Goal: Task Accomplishment & Management: Manage account settings

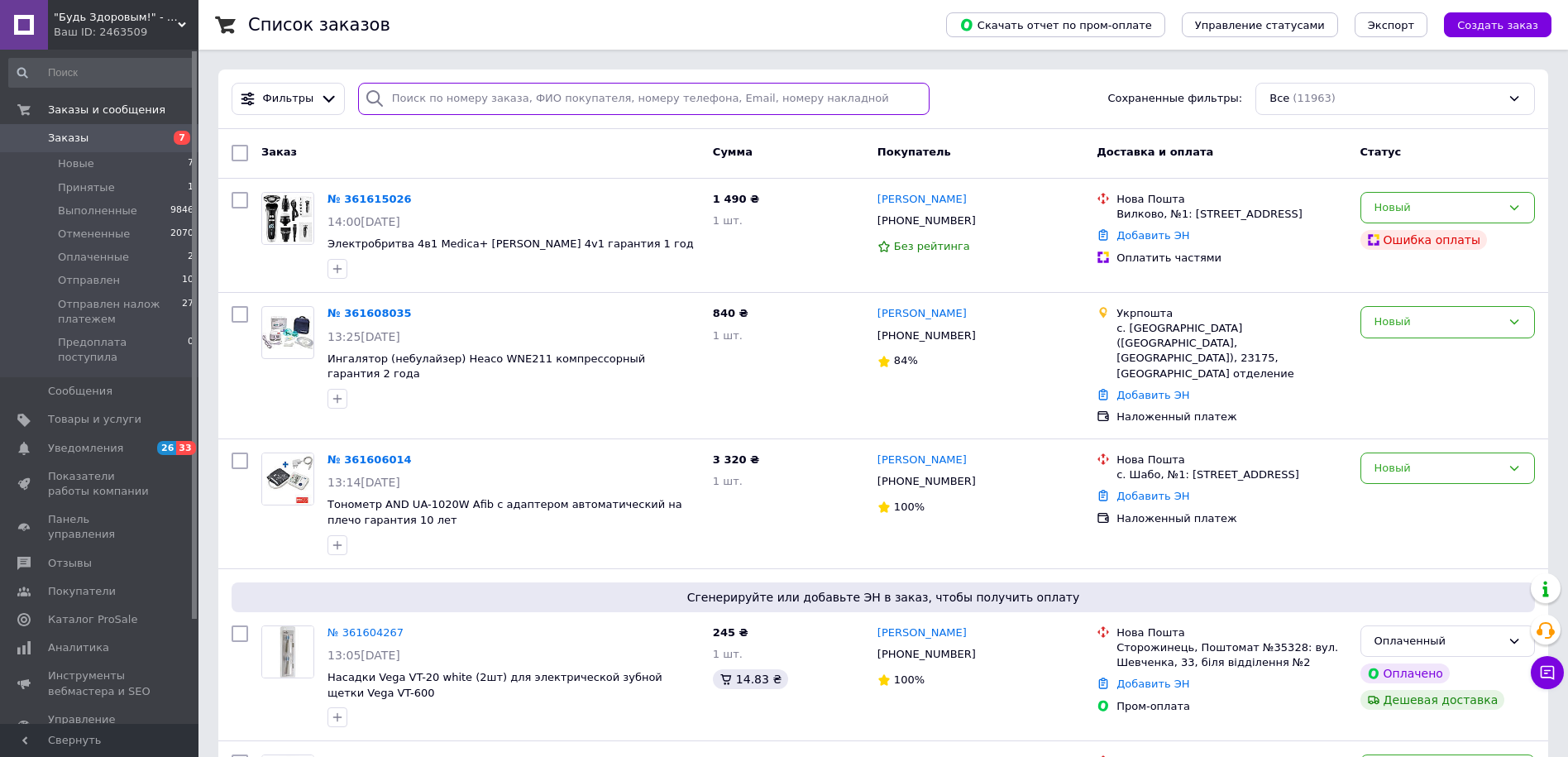
click at [421, 87] on input "search" at bounding box center [644, 99] width 573 height 33
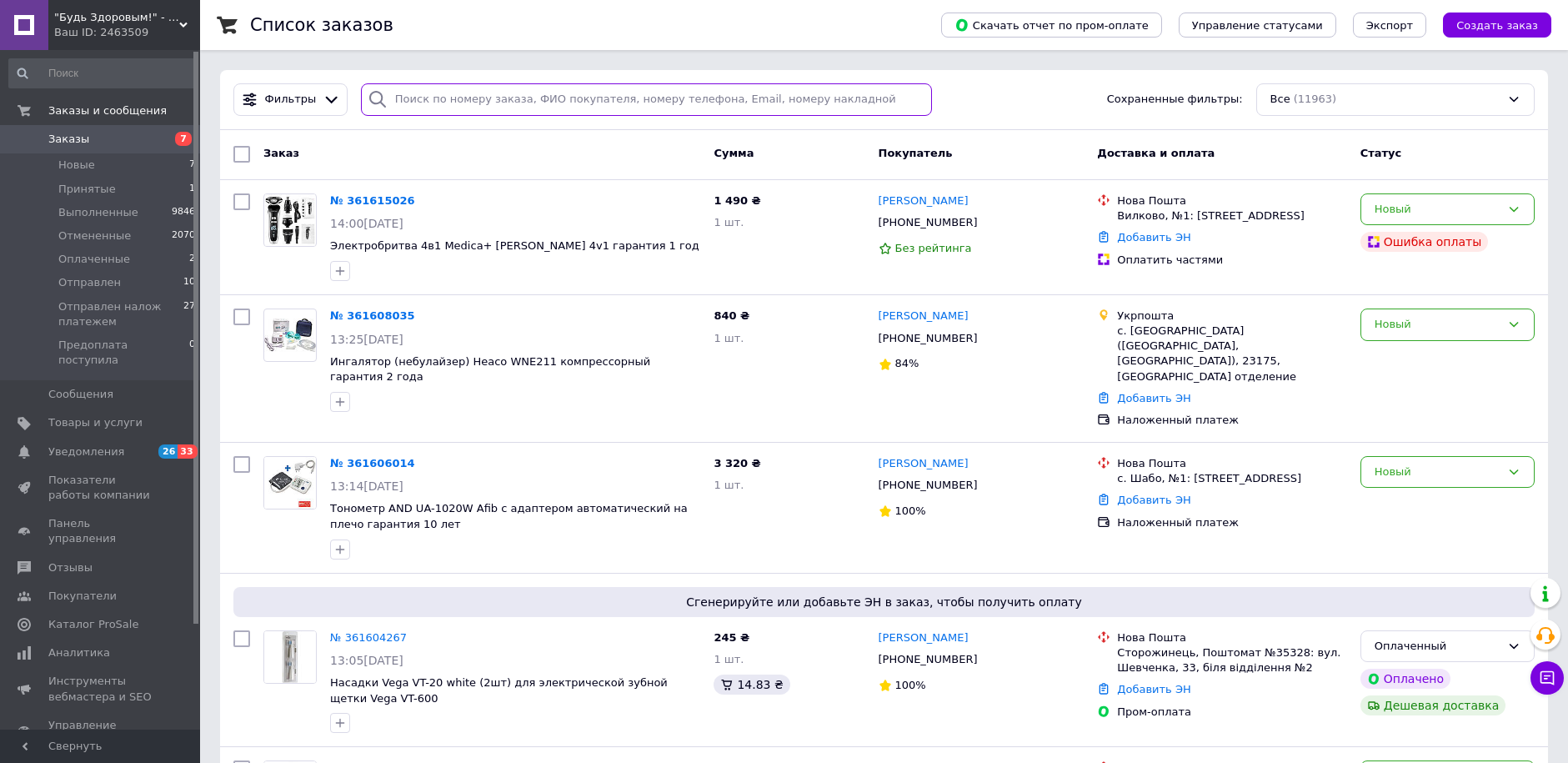
paste input "[PERSON_NAME]"
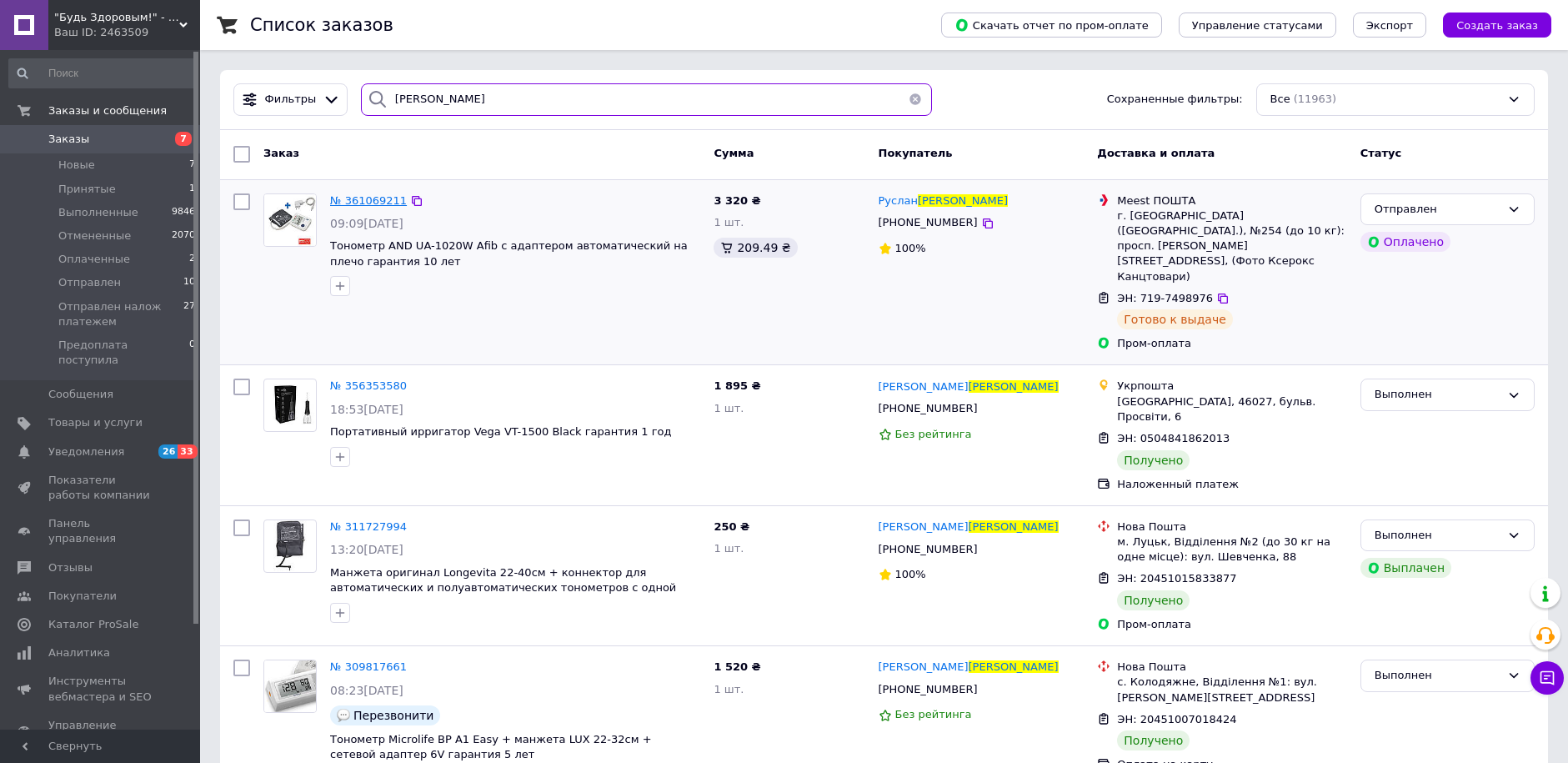
type input "[PERSON_NAME]"
click at [348, 197] on span "№ 361069211" at bounding box center [367, 200] width 76 height 13
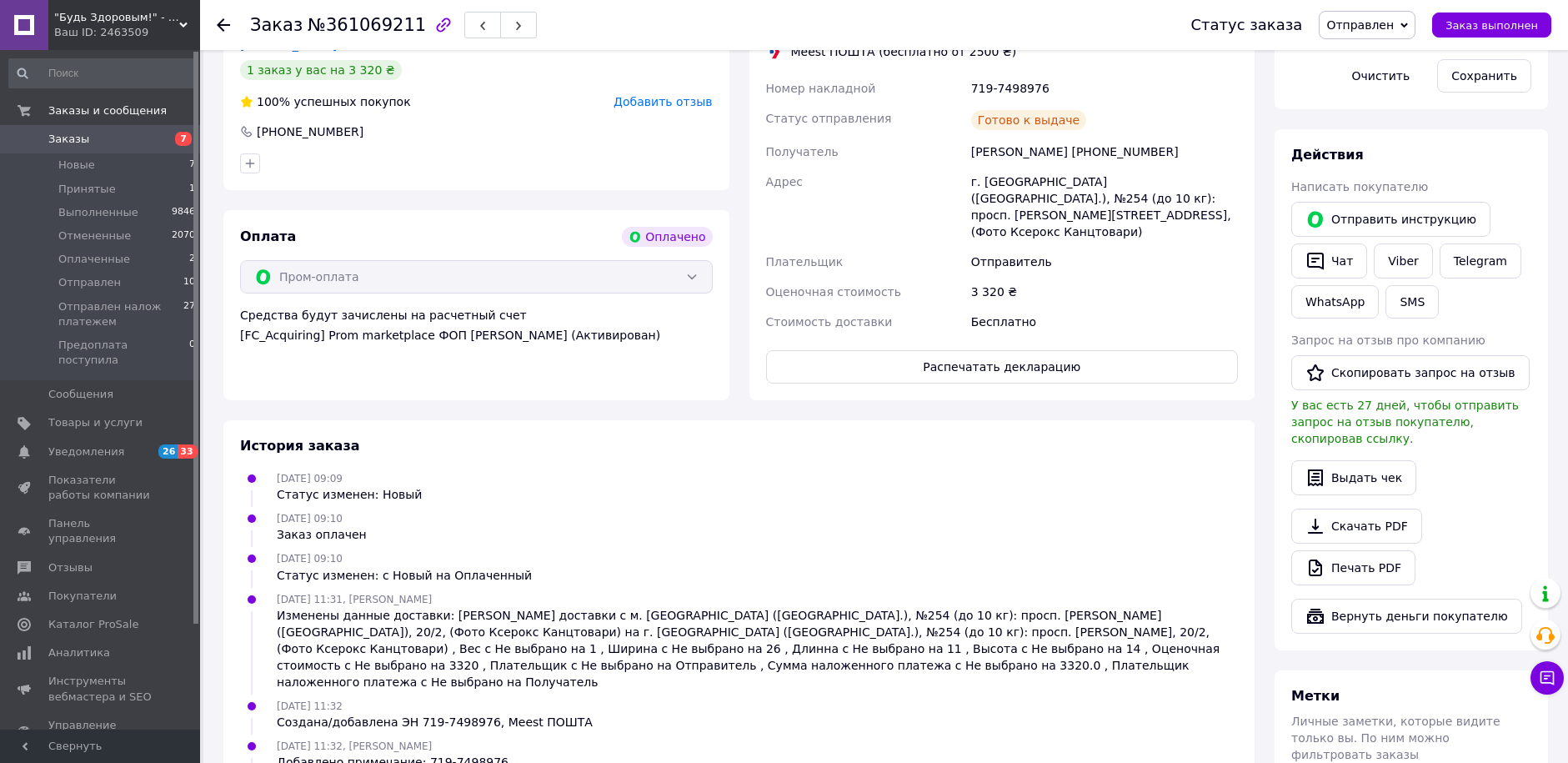
scroll to position [834, 0]
click at [1007, 349] on button "Распечатать декларацию" at bounding box center [1002, 366] width 473 height 33
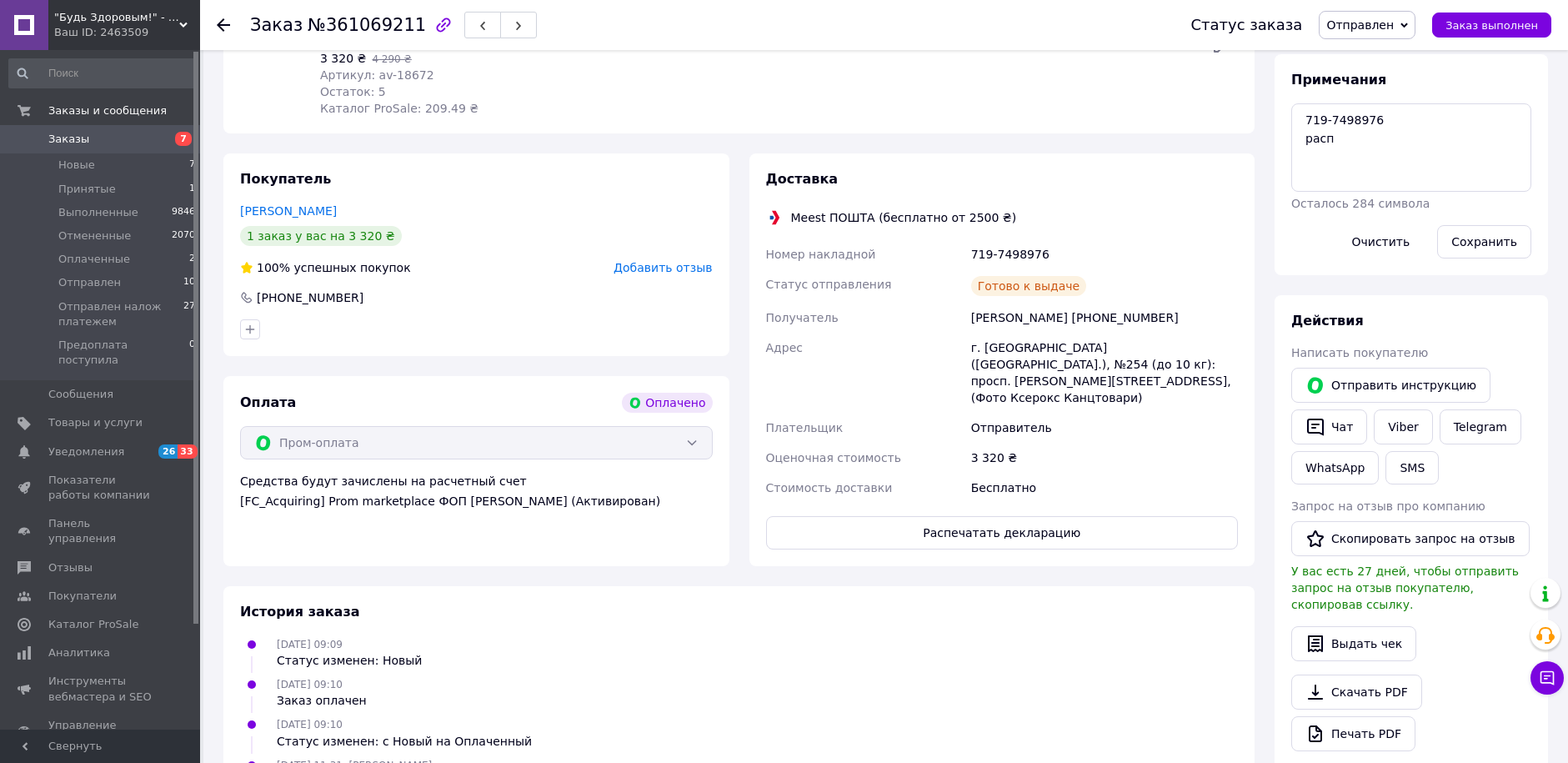
scroll to position [0, 0]
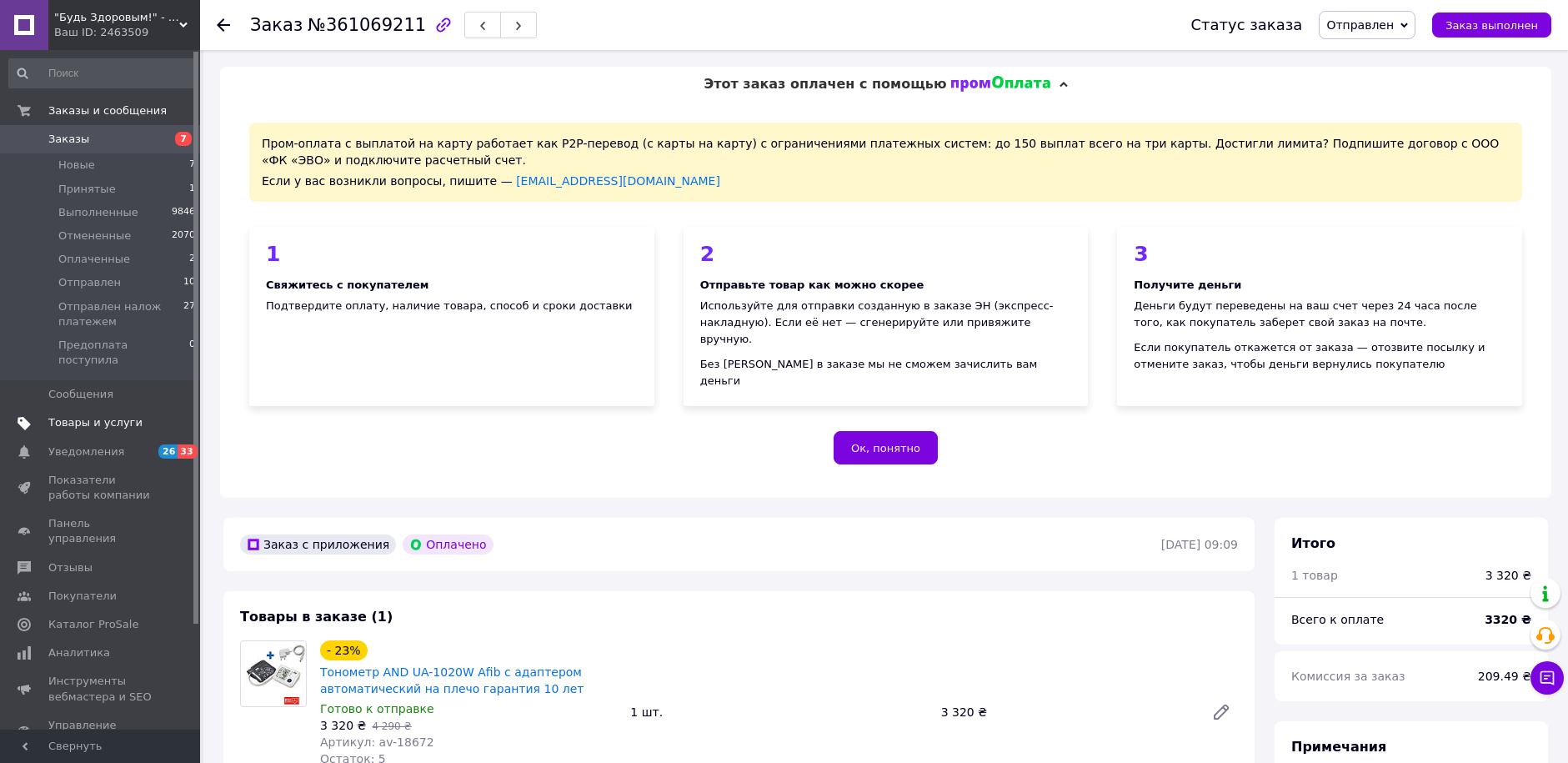
click at [85, 415] on span "Товары и услуги" at bounding box center [95, 423] width 94 height 15
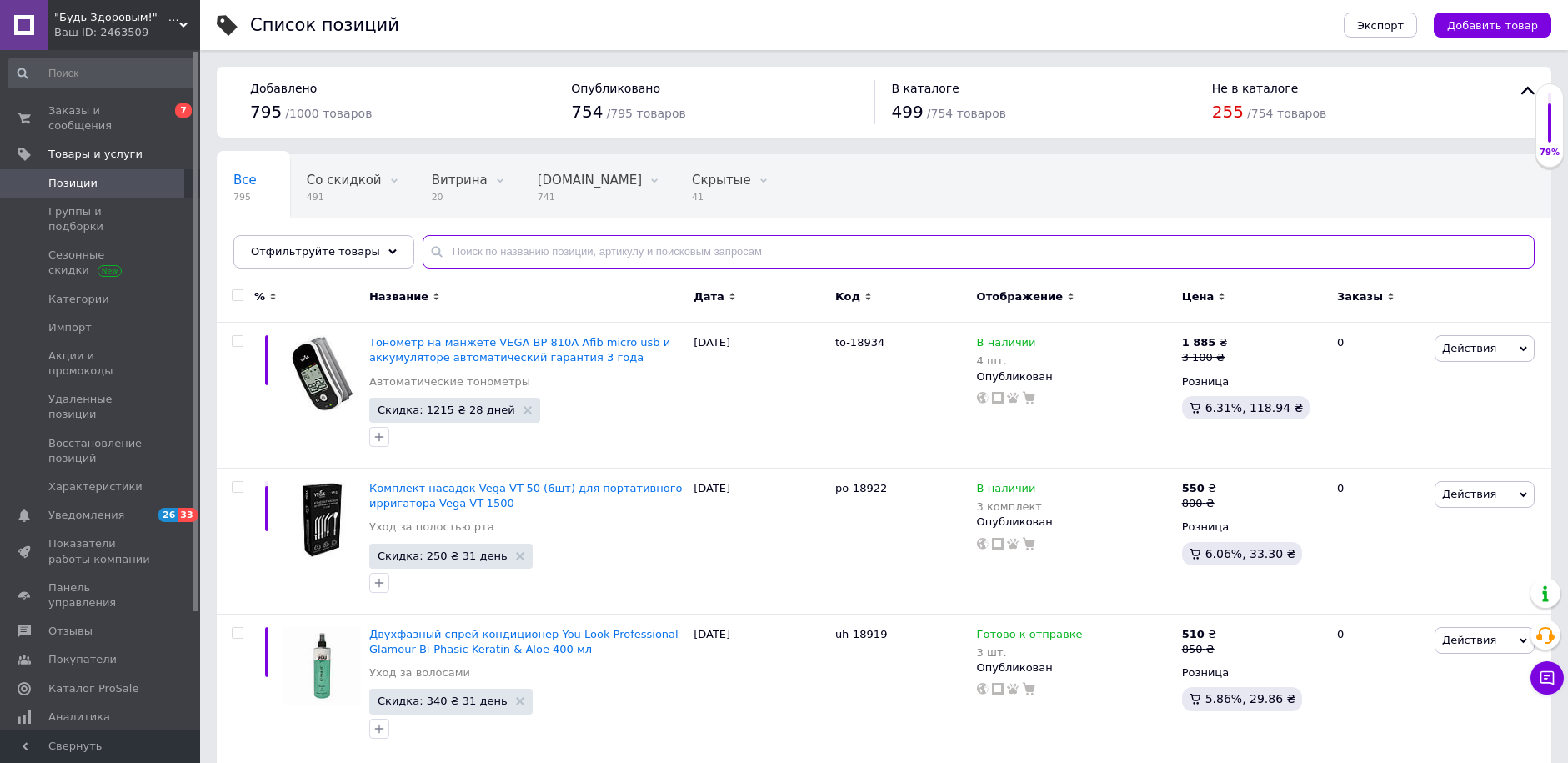
click at [486, 259] on input "text" at bounding box center [978, 251] width 1112 height 33
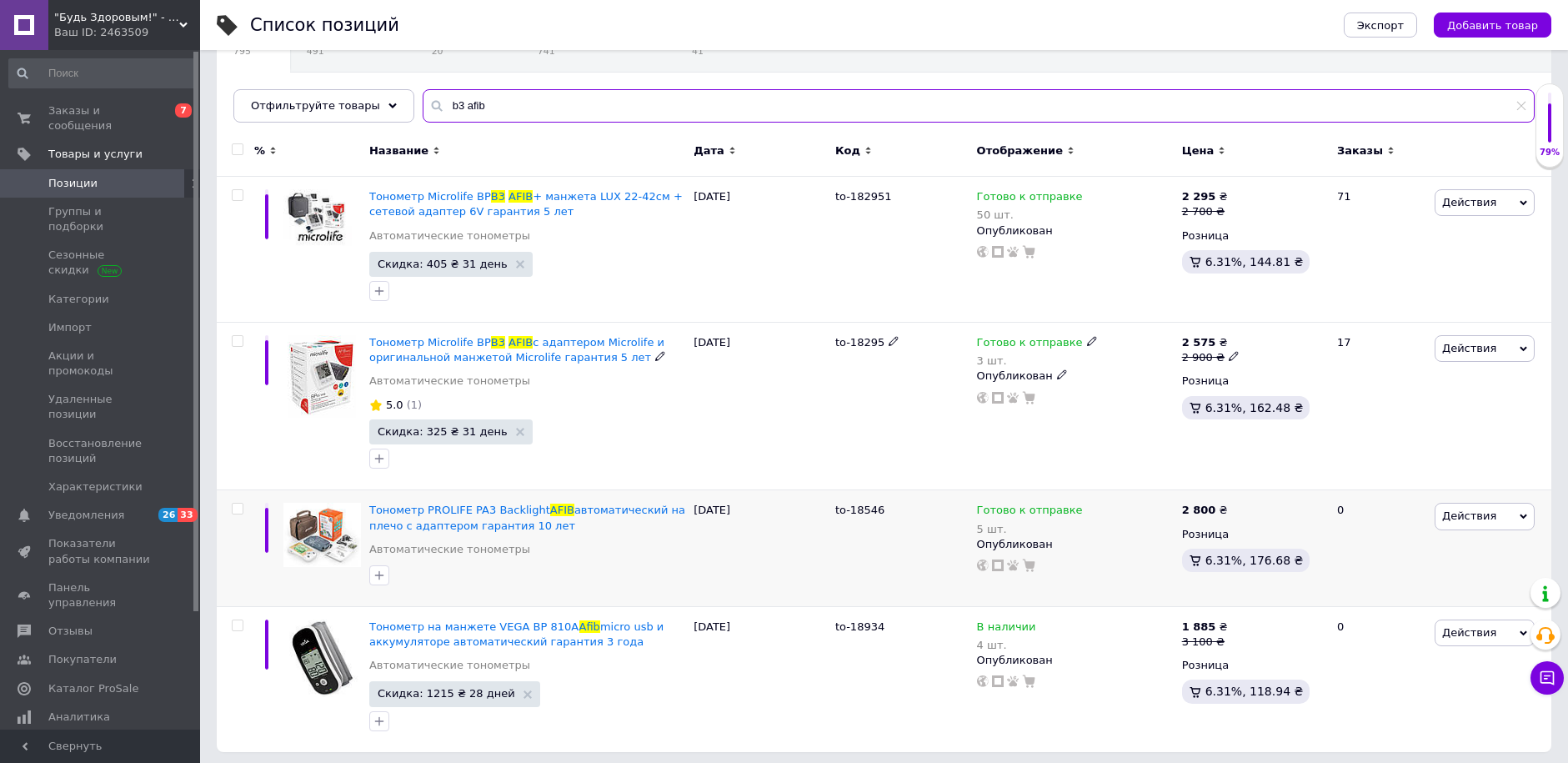
scroll to position [151, 0]
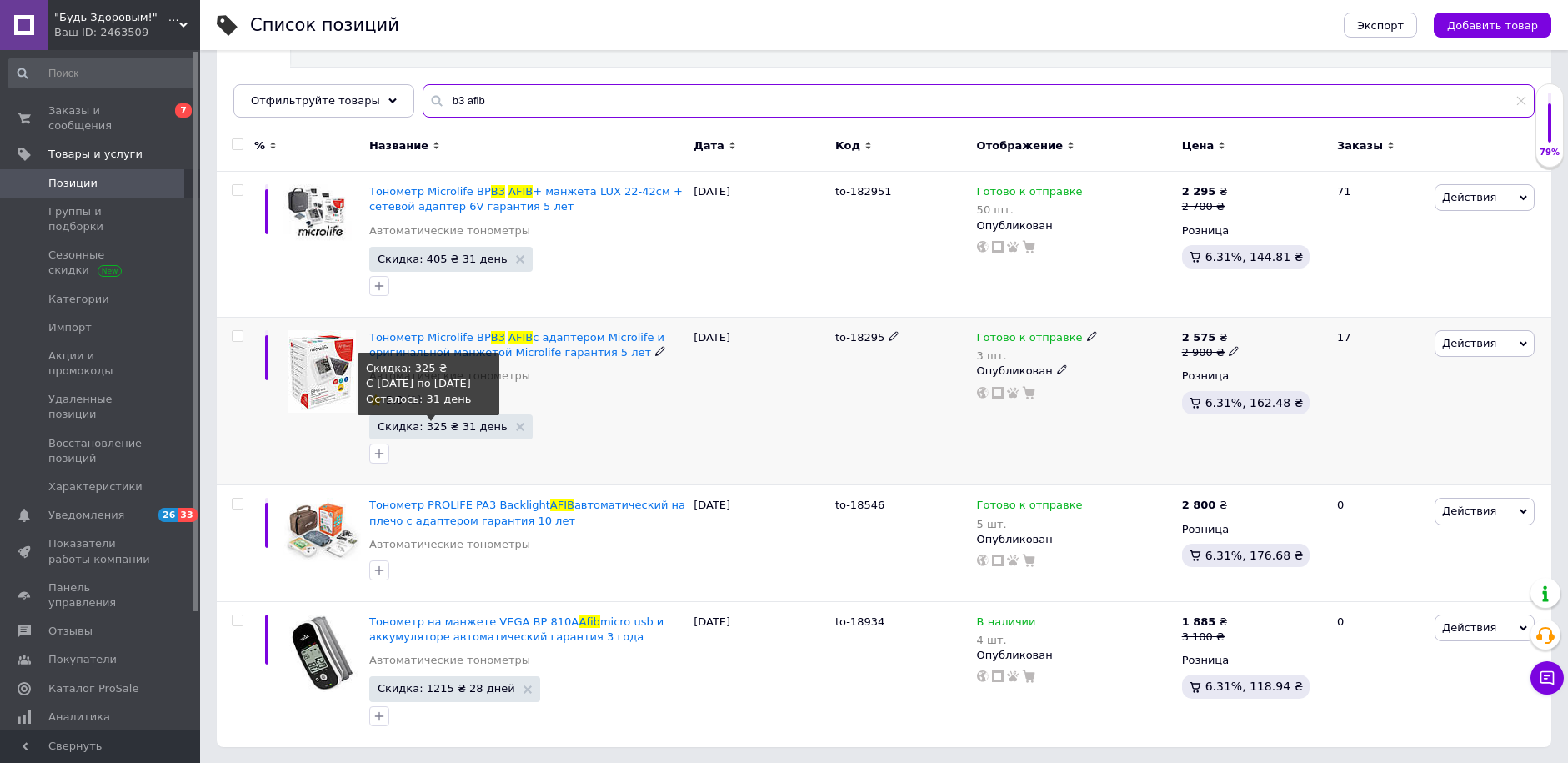
type input "b3 afib"
click at [440, 428] on span "Скидка: 325 ₴ 31 день" at bounding box center [443, 426] width 131 height 11
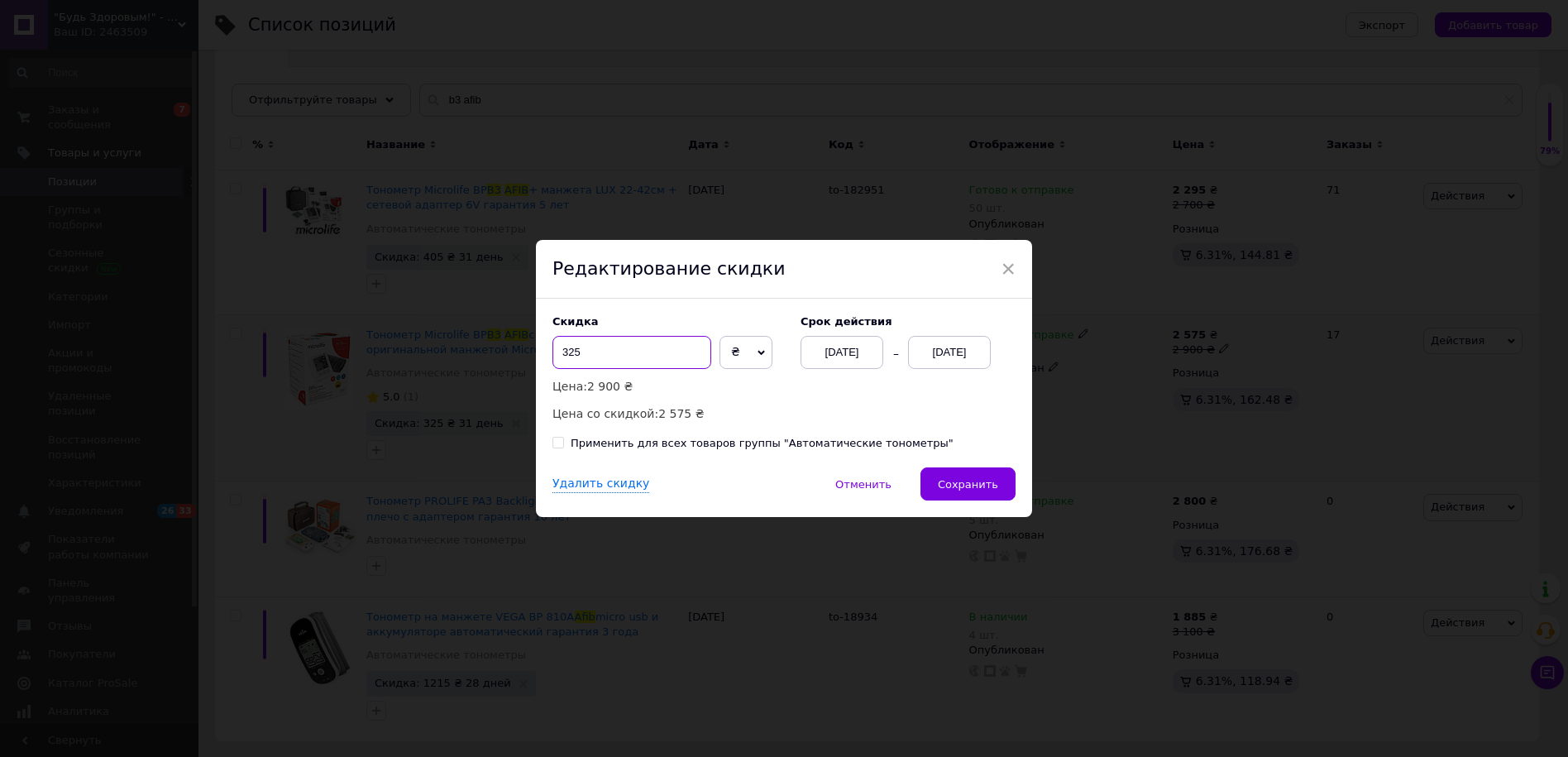
click at [566, 346] on input "325" at bounding box center [632, 352] width 159 height 33
type input "355"
click at [936, 485] on button "Сохранить" at bounding box center [968, 484] width 95 height 33
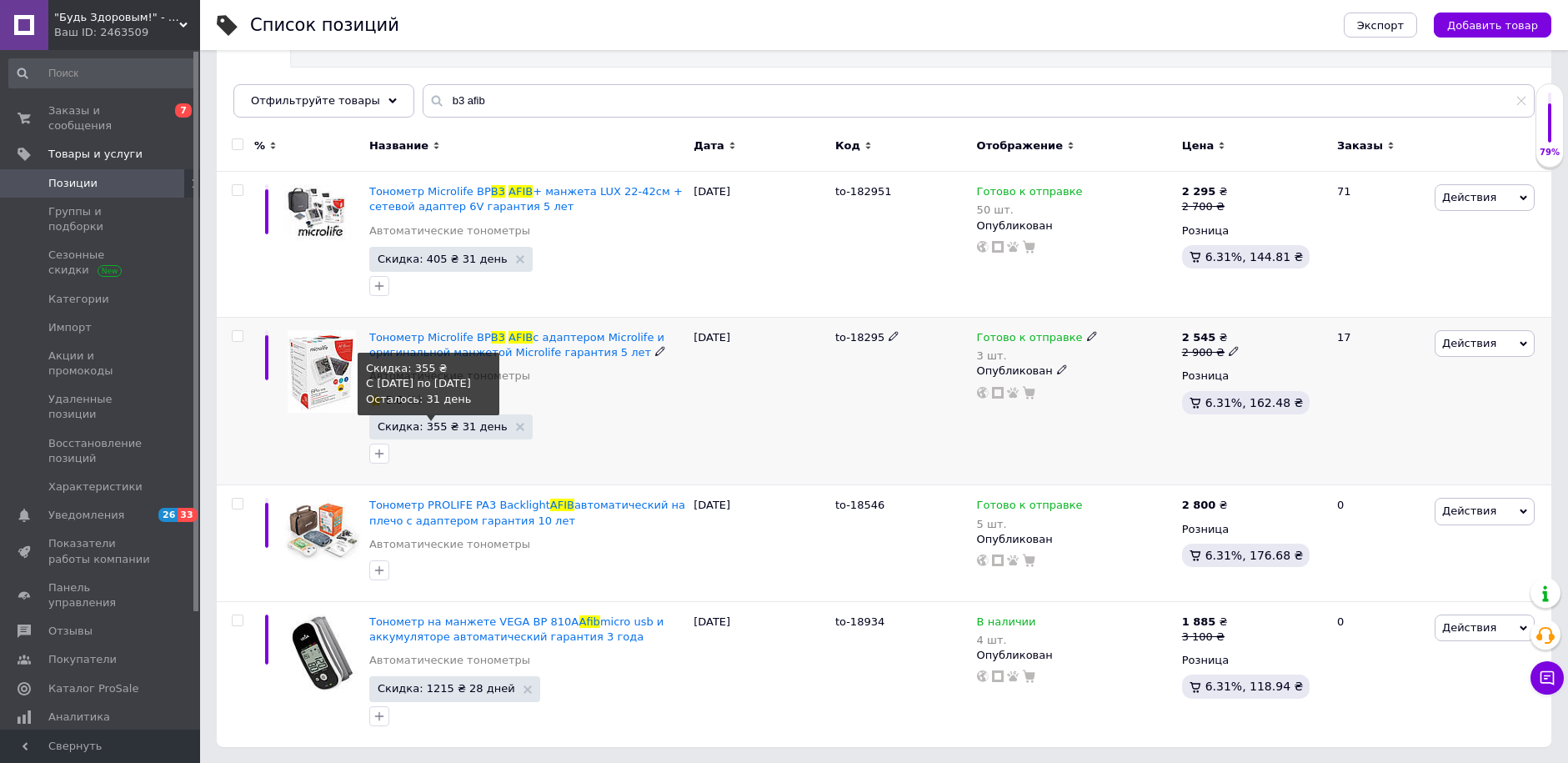
click at [430, 432] on span "Скидка: 355 ₴ 31 день" at bounding box center [443, 426] width 131 height 11
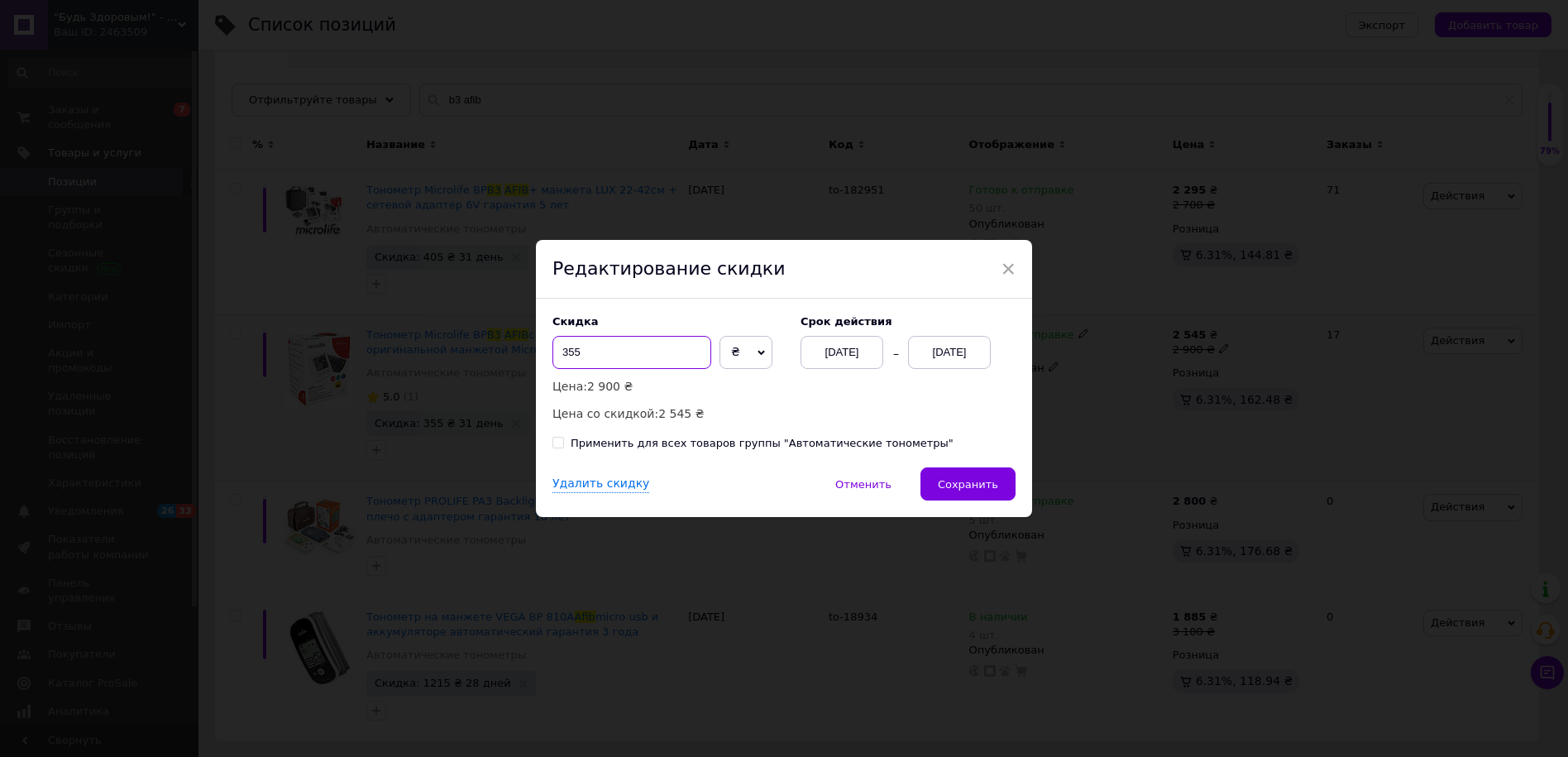
click at [568, 344] on input "355" at bounding box center [632, 352] width 159 height 33
type input "325"
click at [976, 487] on span "Сохранить" at bounding box center [968, 484] width 60 height 12
